Goal: Find specific fact: Find specific page/section

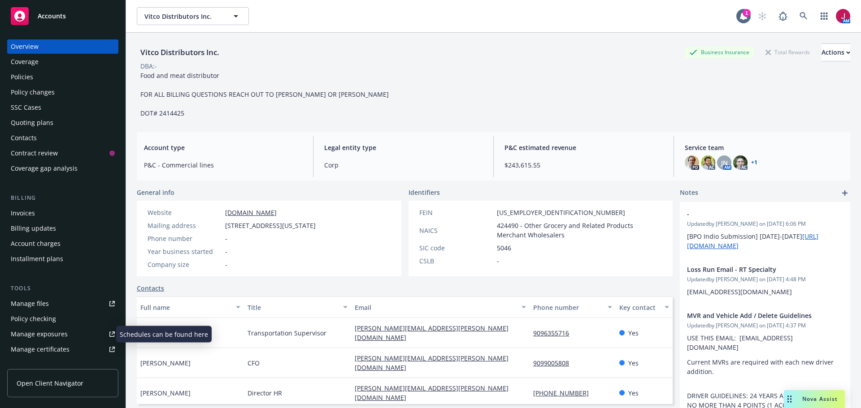
click at [49, 340] on div "Manage exposures" at bounding box center [39, 334] width 57 height 14
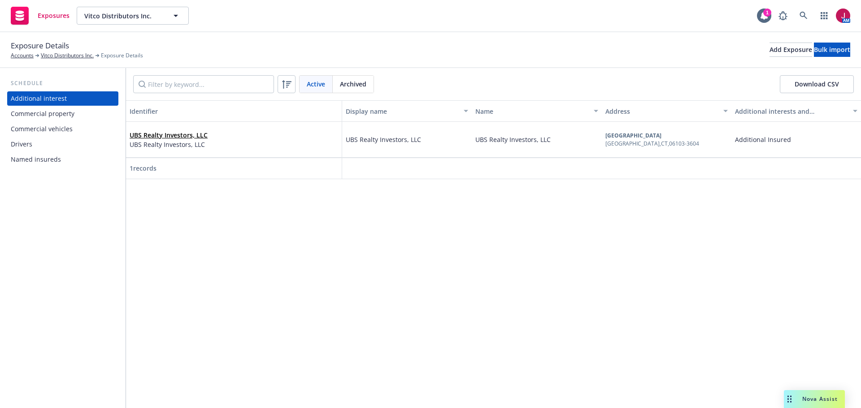
click at [47, 147] on div "Drivers" at bounding box center [63, 144] width 104 height 14
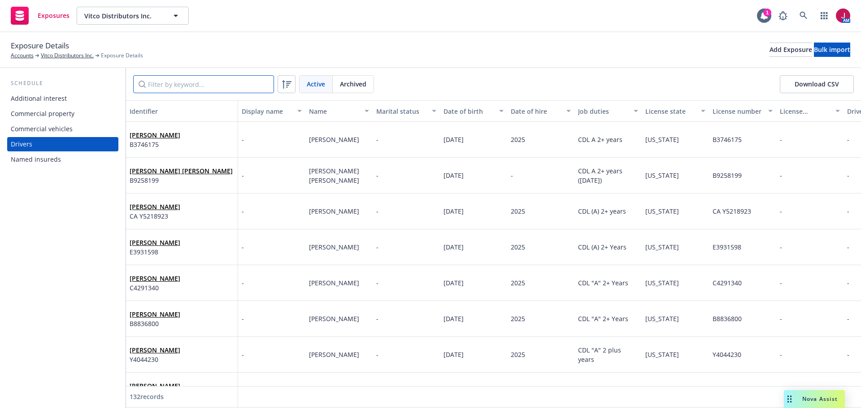
click at [194, 85] on input "Filter by keyword..." at bounding box center [203, 84] width 141 height 18
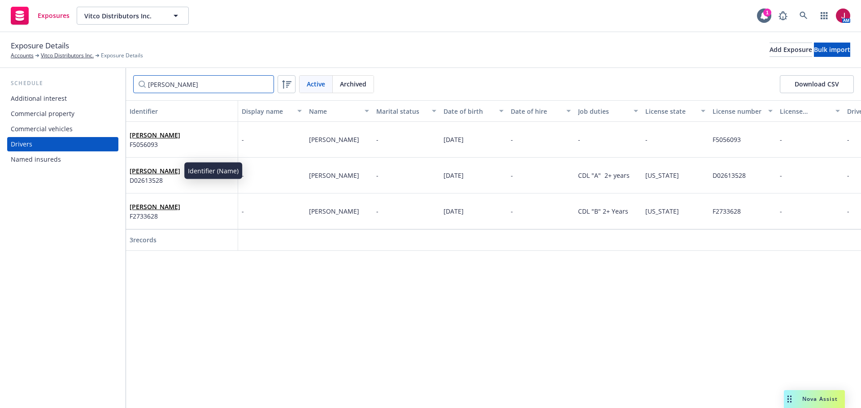
type input "steven"
click at [165, 173] on link "Steven Mendoza" at bounding box center [155, 171] width 51 height 9
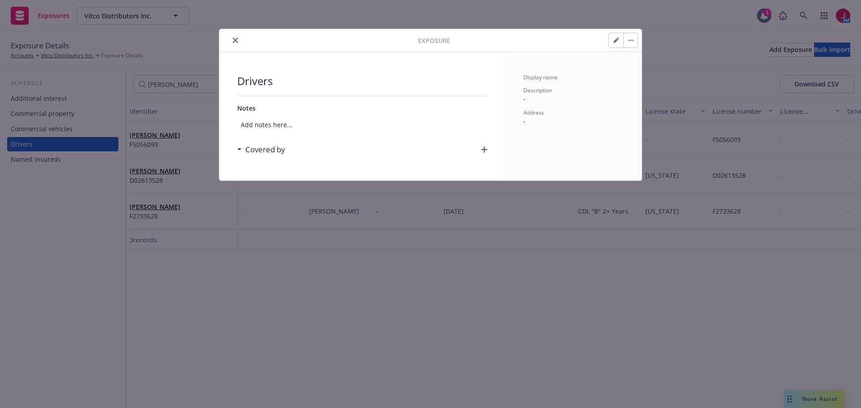
click at [632, 40] on icon "button" at bounding box center [632, 40] width 1 height 1
click at [639, 63] on link "Archive" at bounding box center [649, 65] width 51 height 18
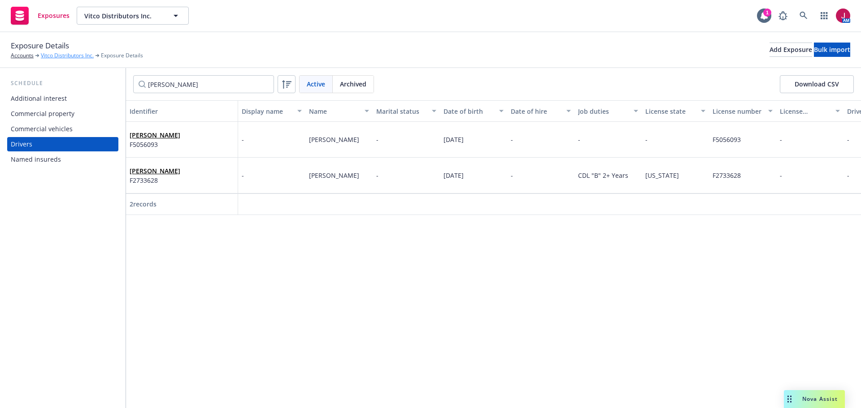
click at [66, 54] on link "Vitco Distributors Inc." at bounding box center [67, 56] width 53 height 8
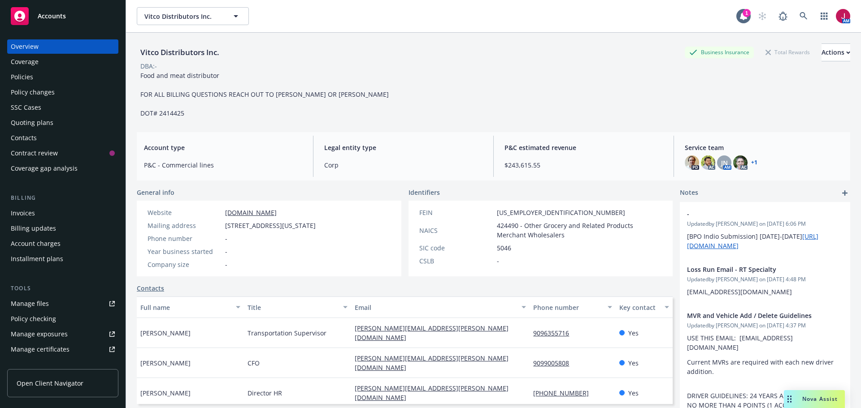
click at [57, 79] on div "Policies" at bounding box center [63, 77] width 104 height 14
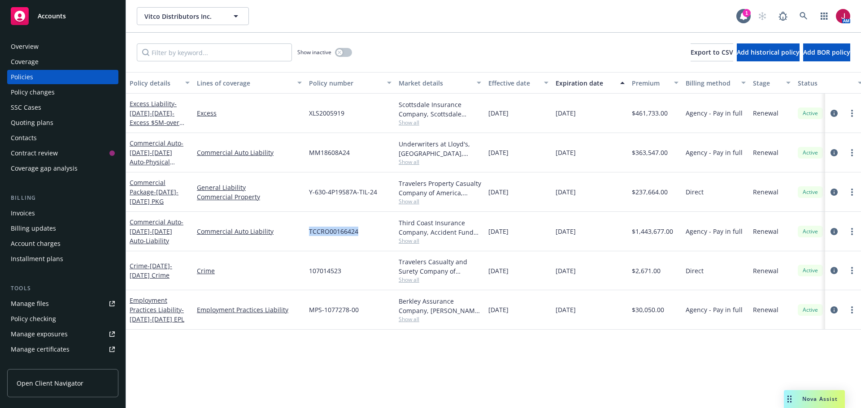
drag, startPoint x: 309, startPoint y: 234, endPoint x: 364, endPoint y: 234, distance: 54.7
click at [364, 234] on div "TCCRO00166424" at bounding box center [350, 231] width 90 height 39
copy span "TCCRO00166424"
click at [853, 233] on link "more" at bounding box center [851, 231] width 11 height 11
drag, startPoint x: 795, startPoint y: 360, endPoint x: 785, endPoint y: 359, distance: 10.3
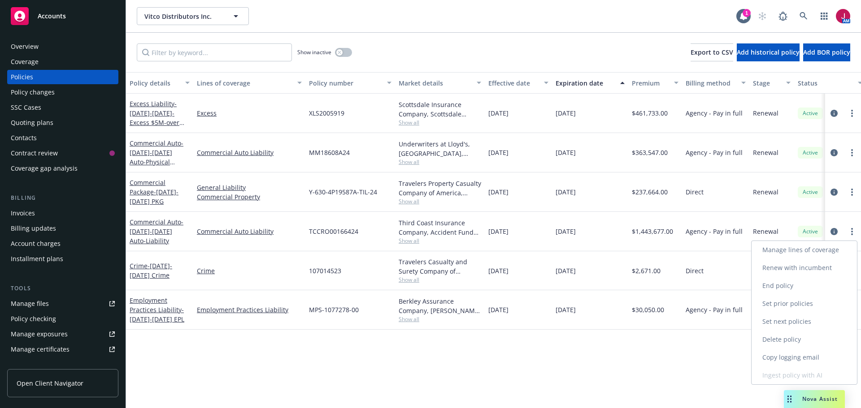
click at [795, 360] on link "Copy logging email" at bounding box center [803, 358] width 105 height 18
